Goal: Task Accomplishment & Management: Use online tool/utility

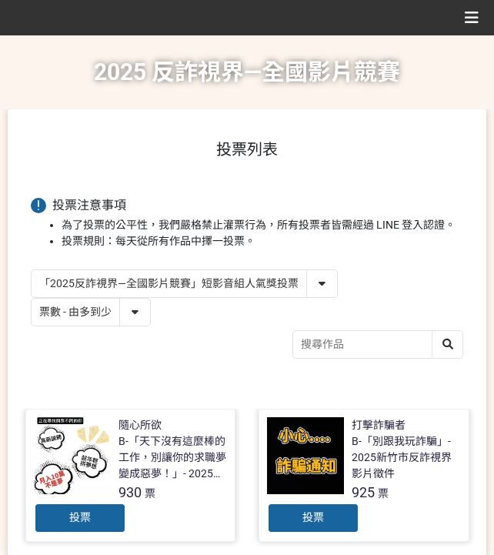
select select "vote"
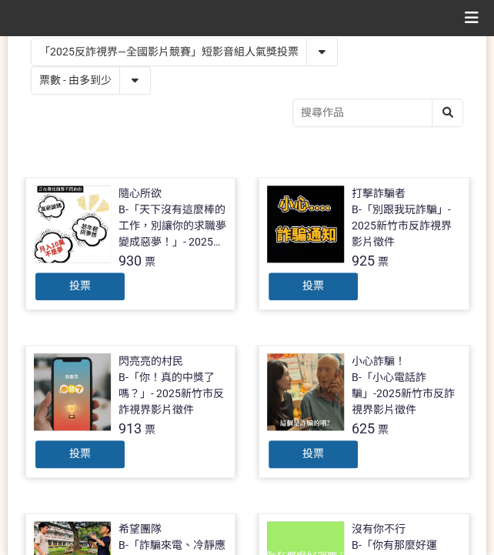
scroll to position [308, 0]
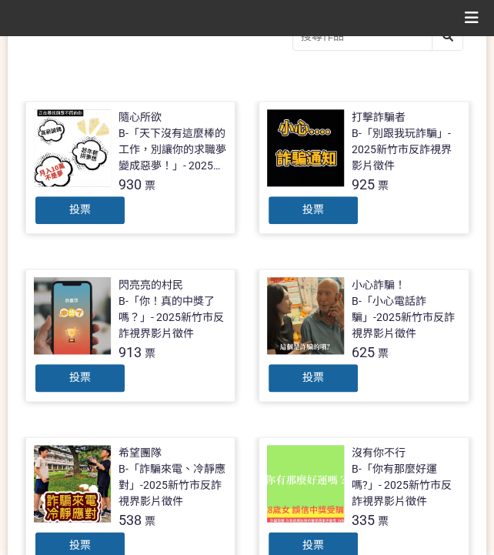
click at [82, 371] on span "投票" at bounding box center [80, 377] width 22 height 12
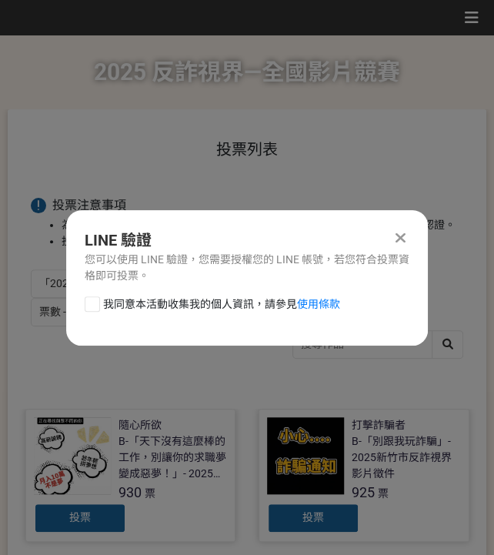
click at [92, 293] on div "LINE 驗證 您可以使用 LINE 驗證，您需要授權您的 LINE 帳號，若您符合投票資格即可投票。 我同意本活動收集我的個人資訊，請參見 使用條款" at bounding box center [247, 278] width 362 height 136
click at [92, 306] on div at bounding box center [92, 303] width 15 height 15
checkbox input "true"
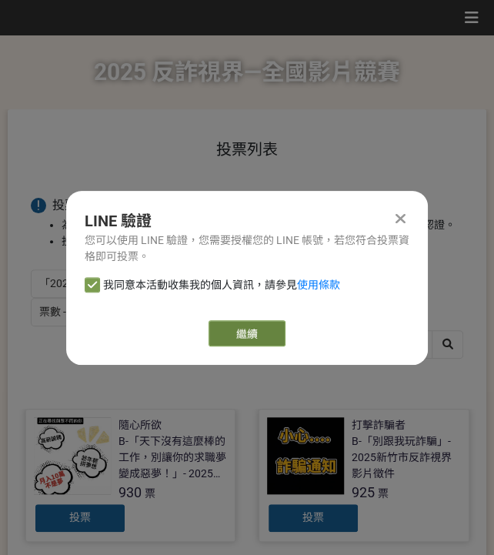
click at [225, 329] on link "繼續" at bounding box center [247, 333] width 77 height 26
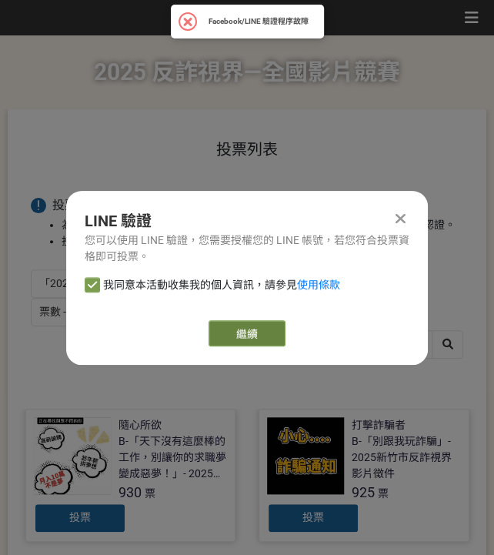
click at [249, 337] on link "繼續" at bounding box center [247, 333] width 77 height 26
click at [259, 329] on link "繼續" at bounding box center [247, 333] width 77 height 26
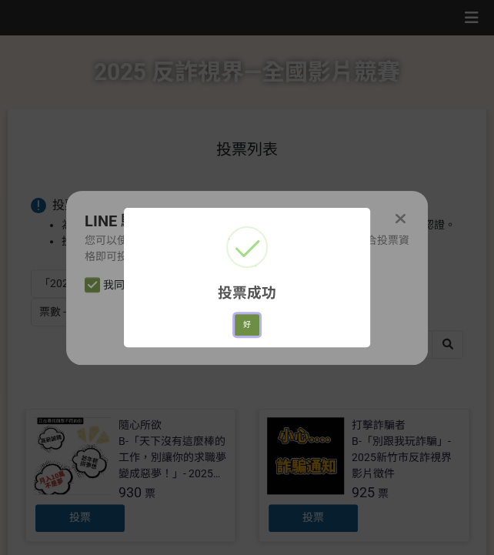
click at [255, 326] on button "好" at bounding box center [247, 325] width 25 height 22
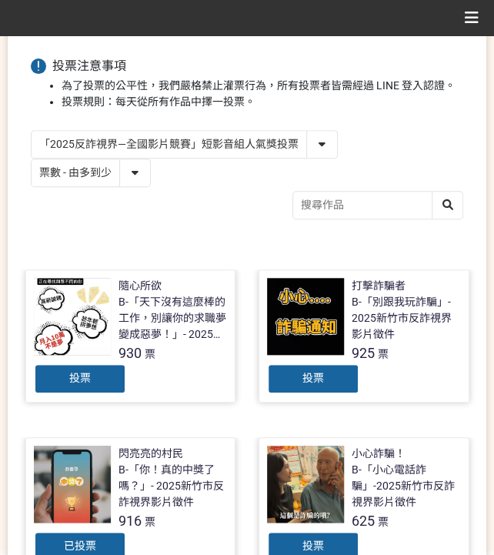
scroll to position [131, 0]
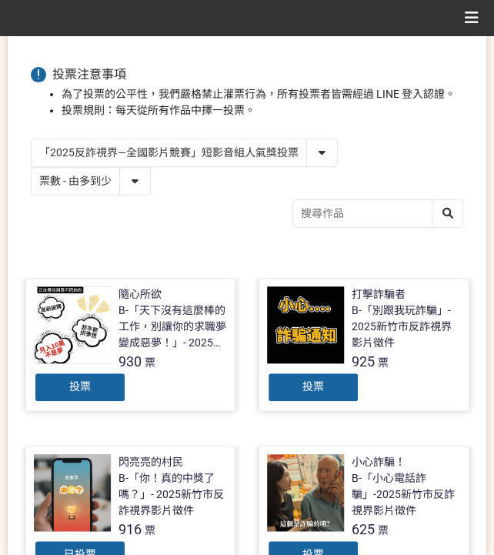
click at [210, 166] on div "「2025反詐視界—全國影片競賽」短影音組人氣獎投票 「2025反詐視界—全國影片競賽」短片組人氣獎投票" at bounding box center [184, 153] width 307 height 28
click at [210, 155] on select "「2025反詐視界—全國影片競賽」短影音組人氣獎投票 「2025反詐視界—全國影片競賽」短片組人氣獎投票" at bounding box center [185, 152] width 306 height 27
select select "13146"
click at [32, 139] on select "「2025反詐視界—全國影片競賽」短影音組人氣獎投票 「2025反詐視界—全國影片競賽」短片組人氣獎投票" at bounding box center [185, 152] width 306 height 27
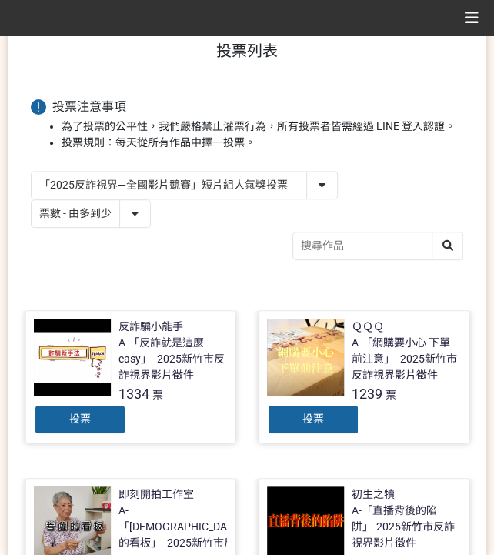
scroll to position [102, 0]
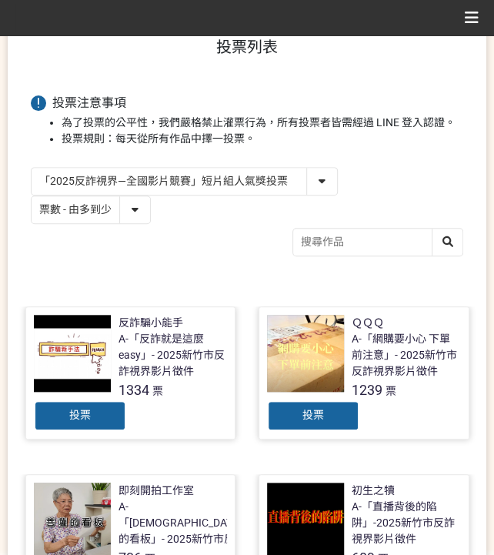
click at [309, 418] on span "投票" at bounding box center [314, 415] width 22 height 12
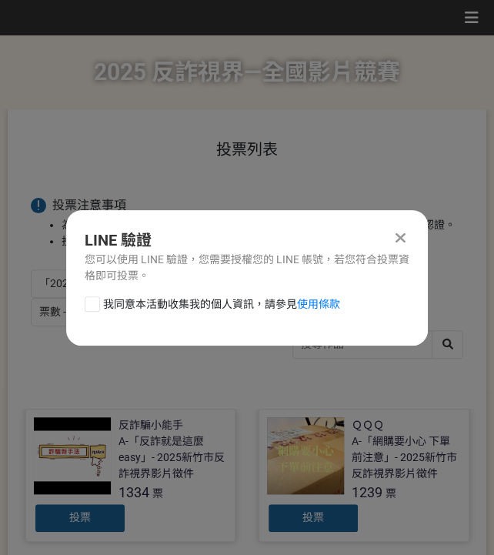
scroll to position [0, 0]
click at [149, 305] on span "我同意本活動收集我的個人資訊，請參見 使用條款" at bounding box center [221, 304] width 237 height 16
click at [95, 305] on input "我同意本活動收集我的個人資訊，請參見 使用條款" at bounding box center [90, 304] width 10 height 10
checkbox input "false"
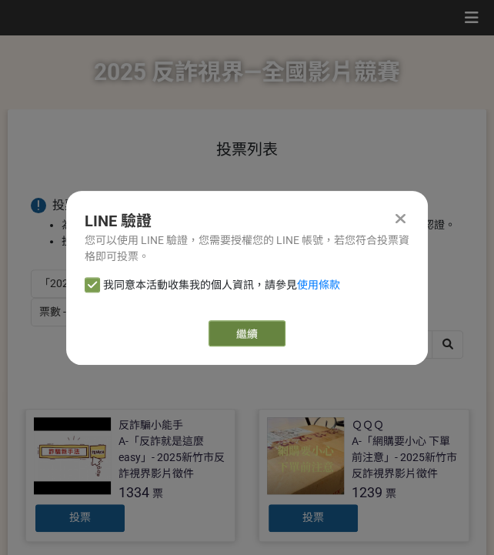
click at [256, 329] on link "繼續" at bounding box center [247, 333] width 77 height 26
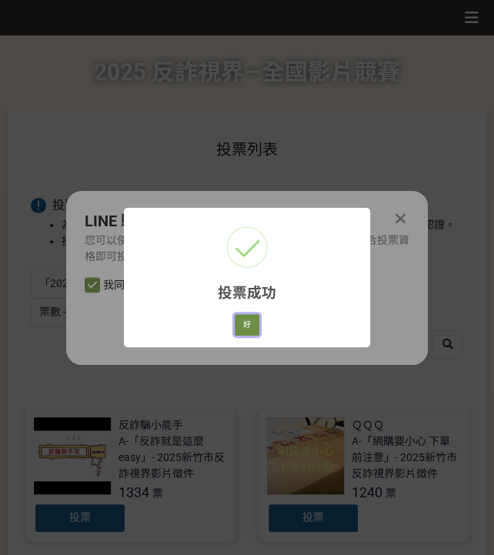
click at [256, 326] on button "好" at bounding box center [247, 325] width 25 height 22
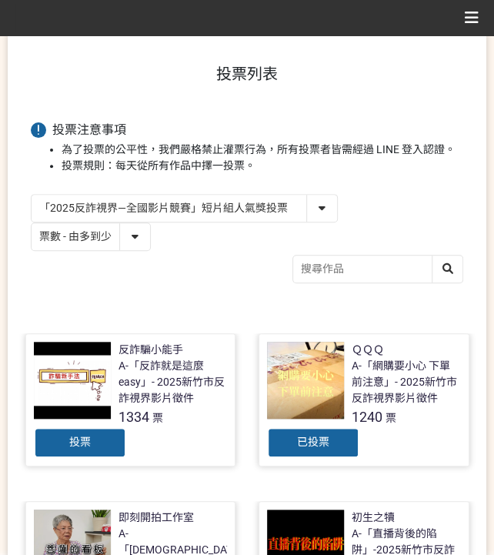
scroll to position [98, 0]
